Goal: Complete application form

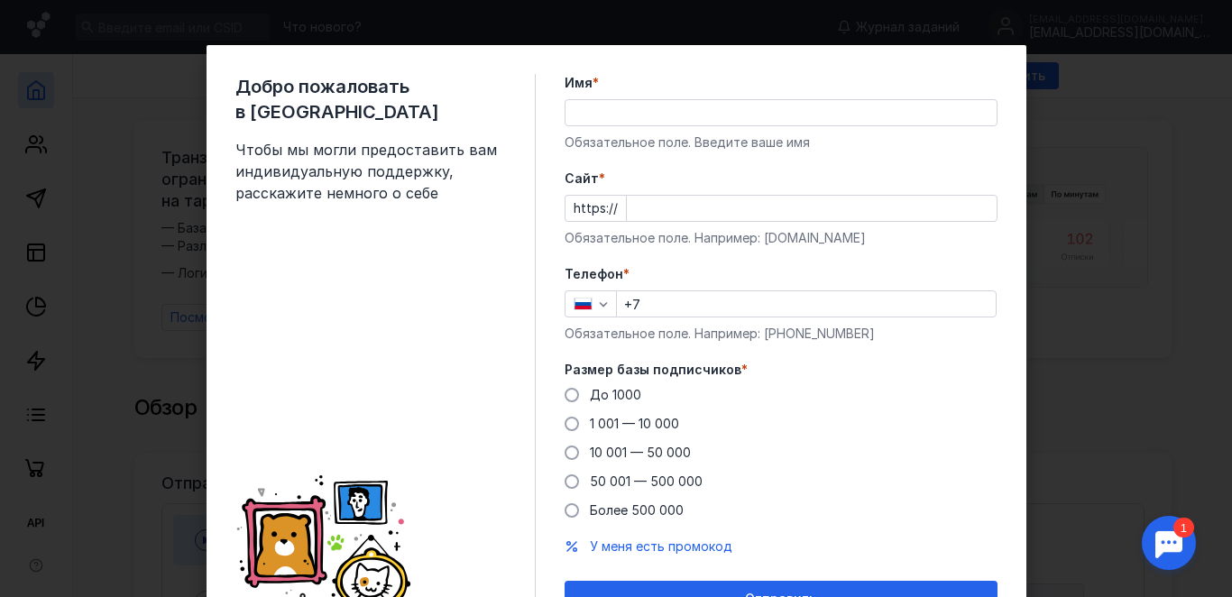
click at [339, 107] on div "Добро пожаловать в Sendsay Чтобы мы могли предоставить вам индивидуальную подде…" at bounding box center [385, 345] width 300 height 543
click at [1144, 214] on div "Добро пожаловать в Sendsay Чтобы мы могли предоставить вам индивидуальную подде…" at bounding box center [616, 298] width 1232 height 597
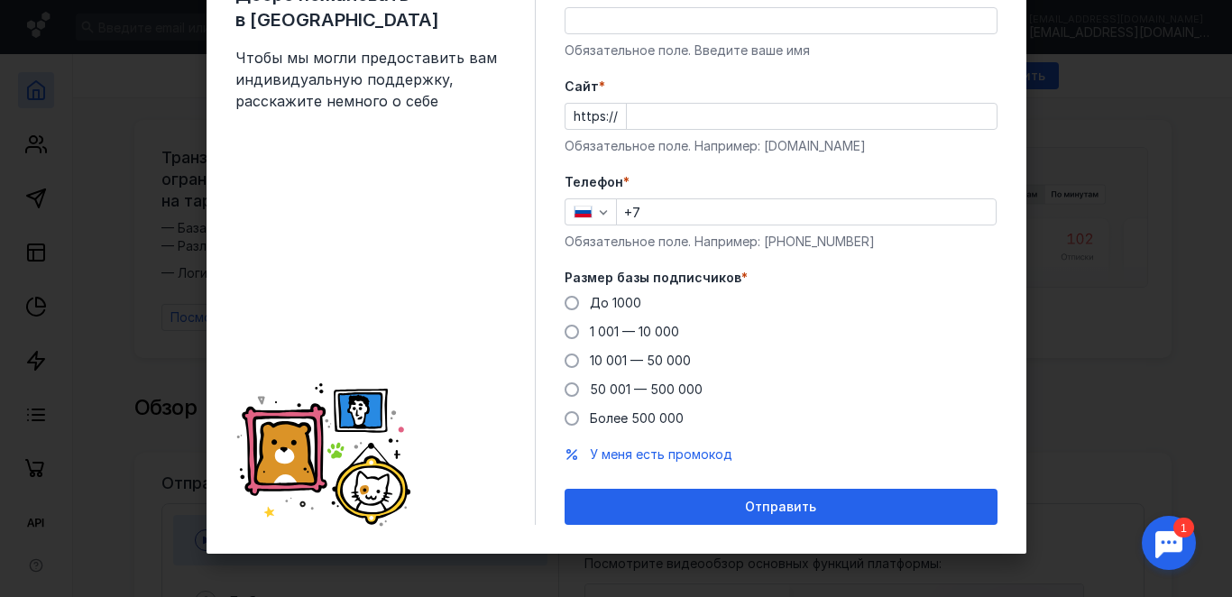
scroll to position [94, 0]
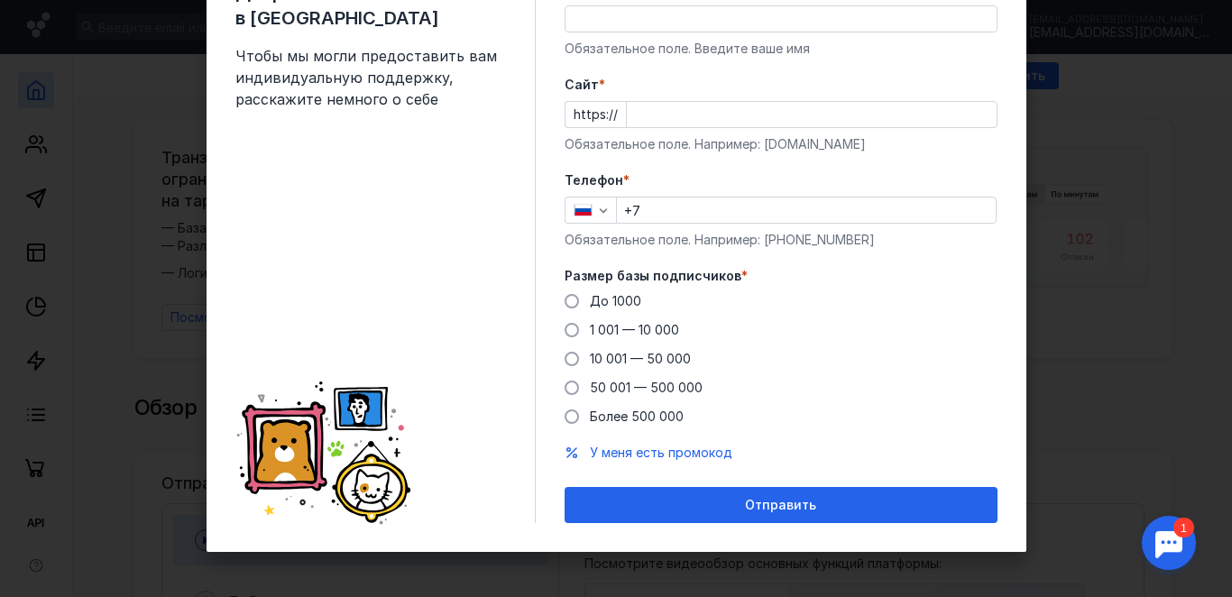
click at [134, 194] on div "Добро пожаловать в Sendsay Чтобы мы могли предоставить вам индивидуальную подде…" at bounding box center [616, 298] width 1232 height 597
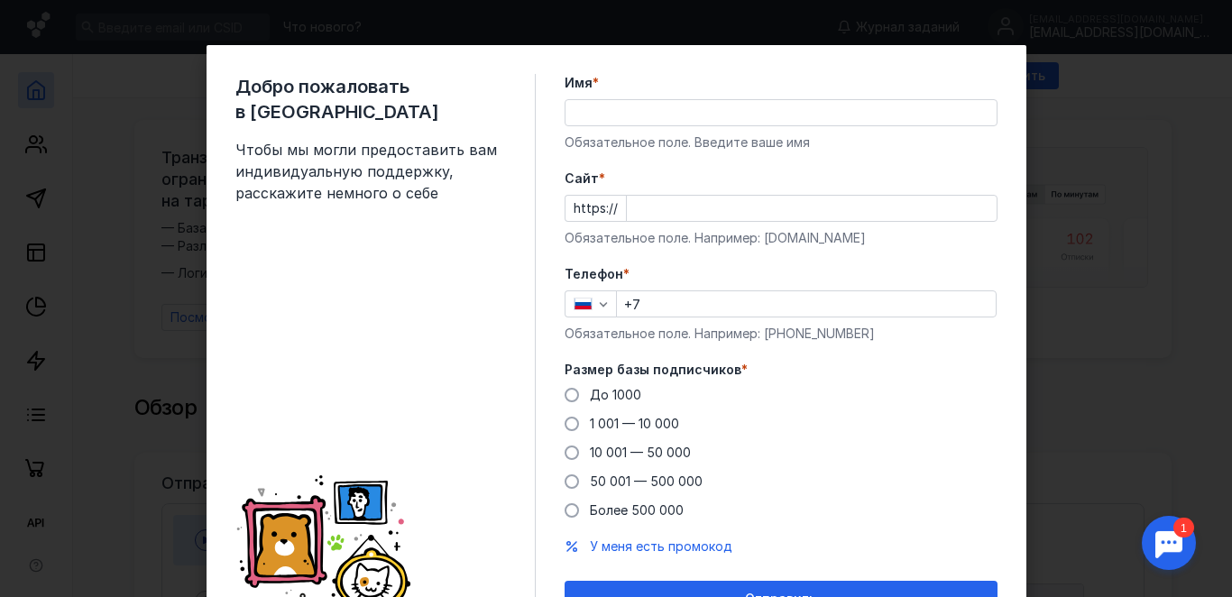
click at [669, 200] on input "Cайт *" at bounding box center [812, 208] width 370 height 25
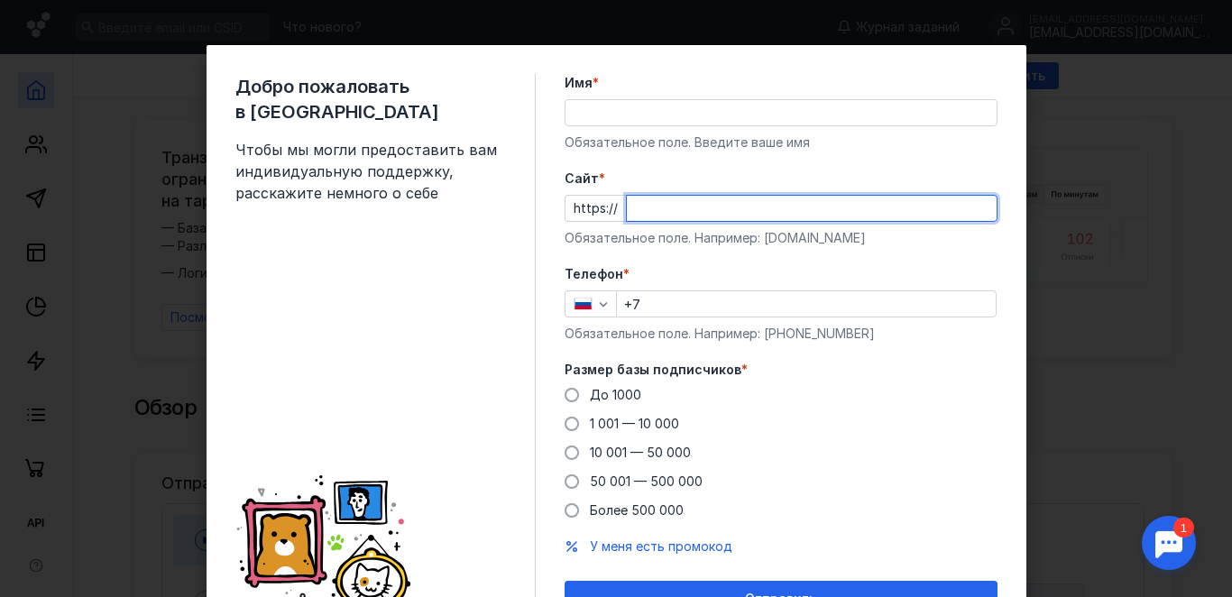
click at [669, 125] on input "Имя *" at bounding box center [781, 112] width 431 height 25
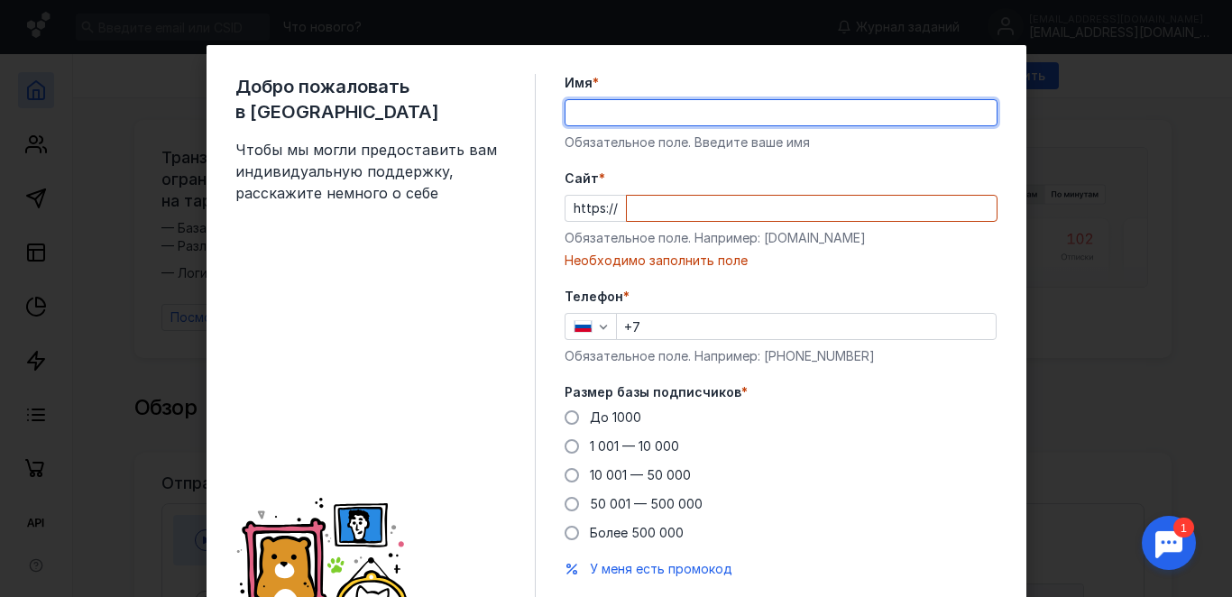
click at [503, 145] on div "Добро пожаловать в Sendsay Чтобы мы могли предоставить вам индивидуальную подде…" at bounding box center [385, 357] width 300 height 566
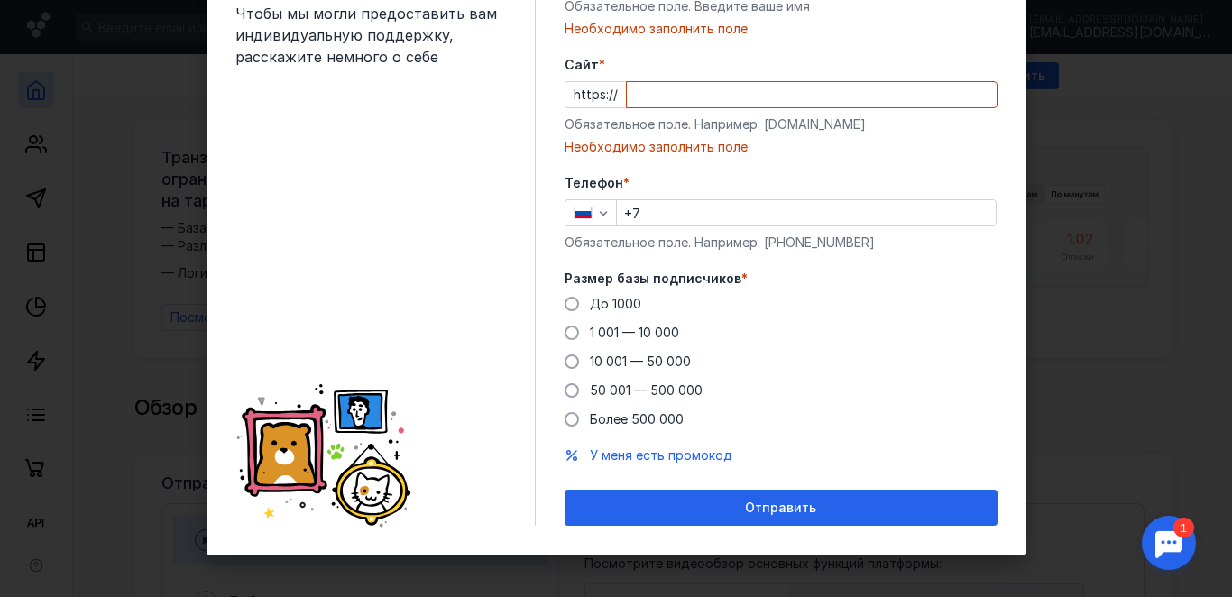
scroll to position [139, 0]
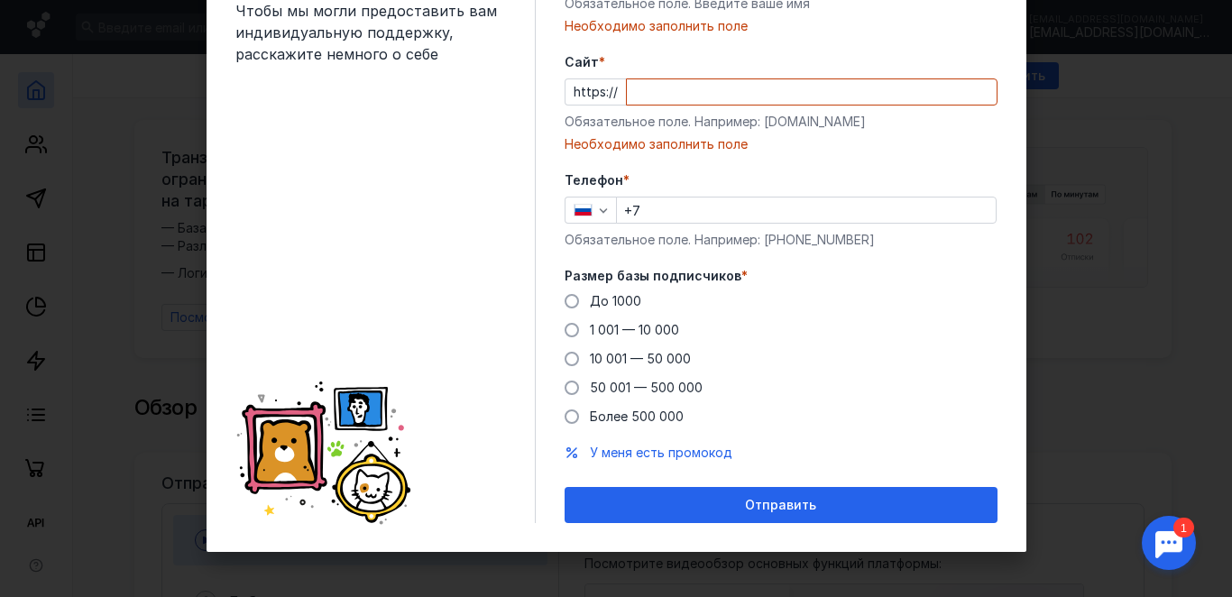
click at [1217, 392] on div "Добро пожаловать в Sendsay Чтобы мы могли предоставить вам индивидуальную подде…" at bounding box center [616, 298] width 1232 height 597
click at [565, 355] on span at bounding box center [572, 359] width 14 height 14
click at [0, 0] on input "10 001 — 50 000" at bounding box center [0, 0] width 0 height 0
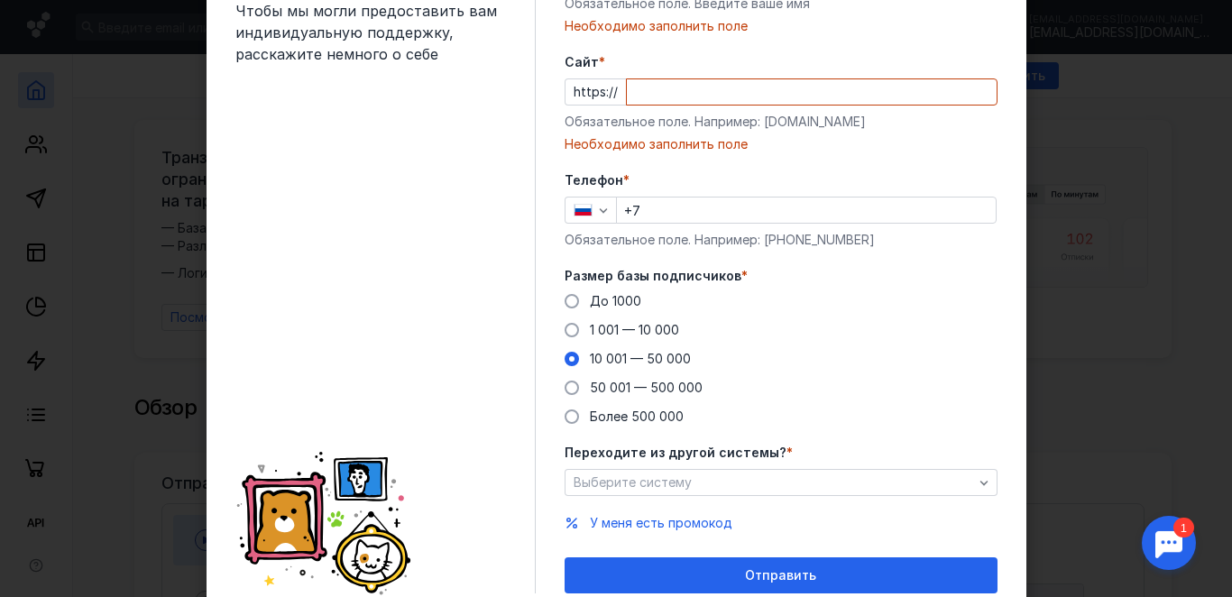
click at [565, 355] on span at bounding box center [572, 359] width 14 height 14
click at [0, 0] on input "10 001 — 50 000" at bounding box center [0, 0] width 0 height 0
click at [1183, 190] on div "Добро пожаловать в Sendsay Чтобы мы могли предоставить вам индивидуальную подде…" at bounding box center [616, 298] width 1232 height 597
